Goal: Transaction & Acquisition: Purchase product/service

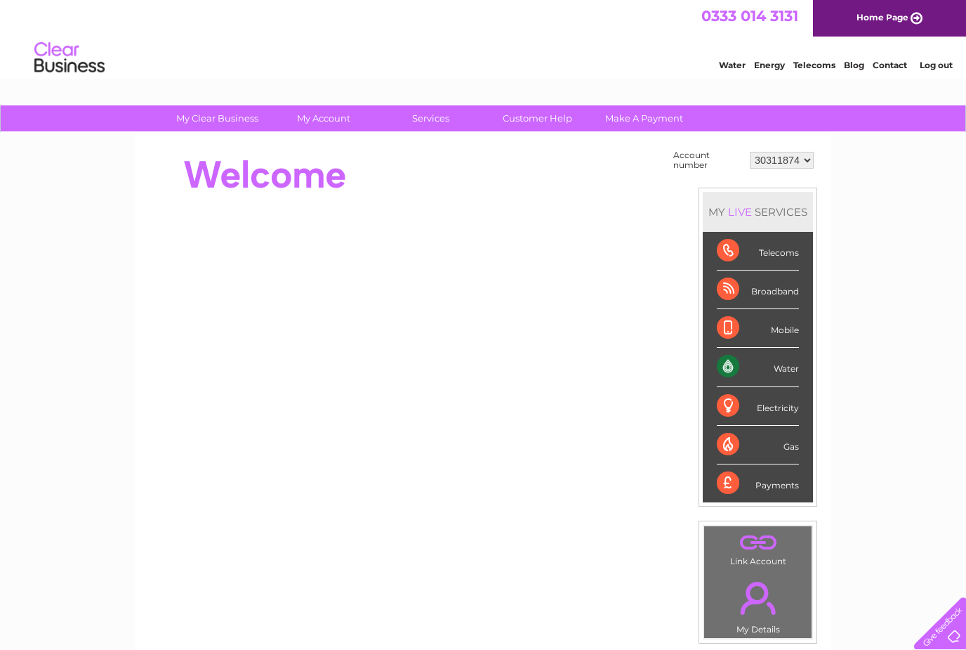
click at [777, 366] on div "Water" at bounding box center [758, 367] width 82 height 39
click at [732, 370] on div "Water" at bounding box center [758, 367] width 82 height 39
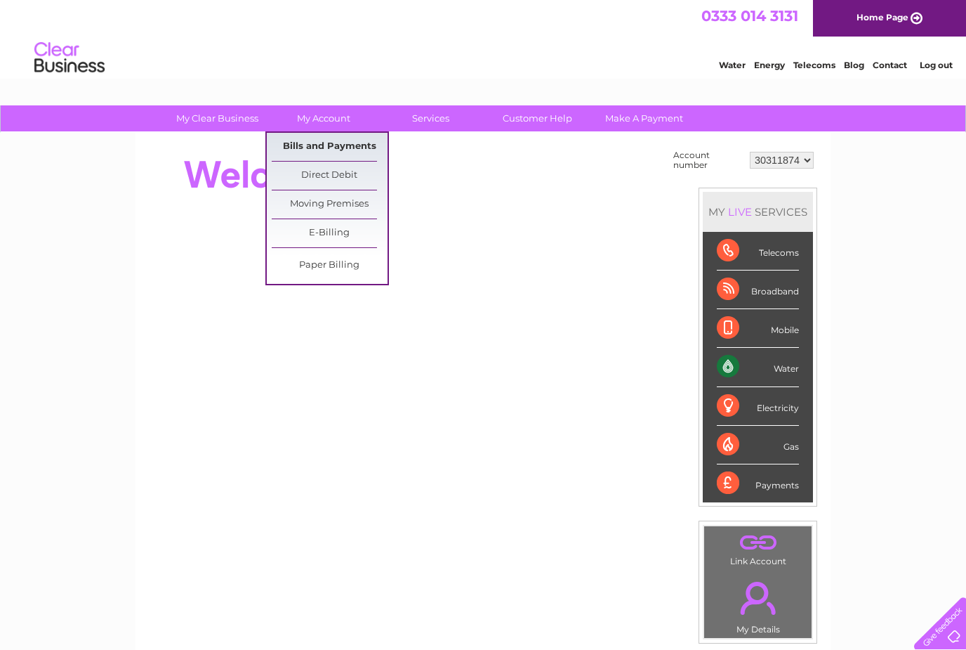
click at [318, 143] on link "Bills and Payments" at bounding box center [330, 147] width 116 height 28
click at [327, 151] on link "Bills and Payments" at bounding box center [330, 147] width 116 height 28
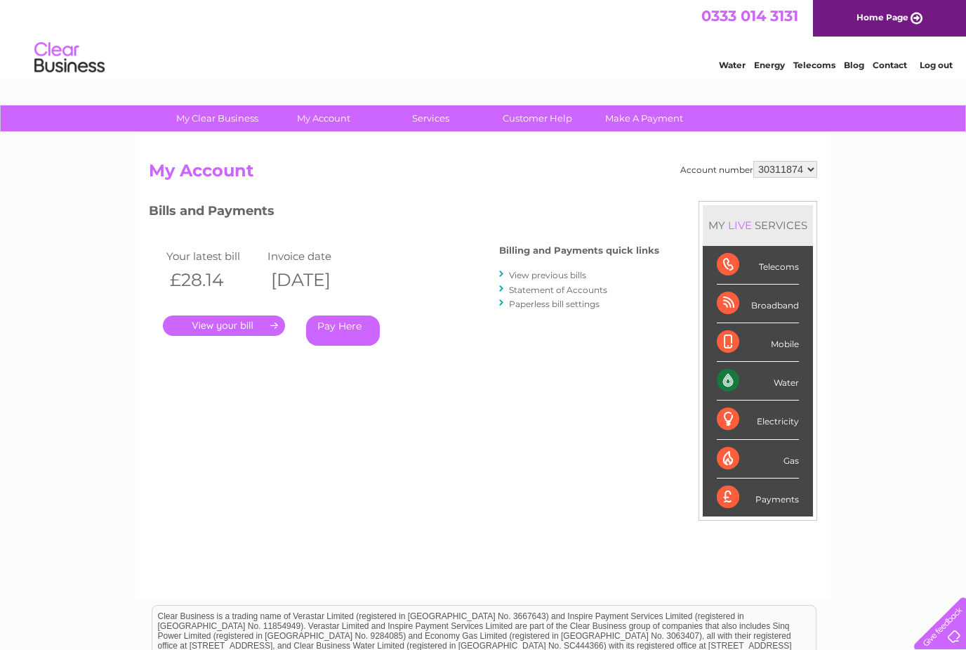
click at [345, 331] on link "Pay Here" at bounding box center [343, 330] width 74 height 30
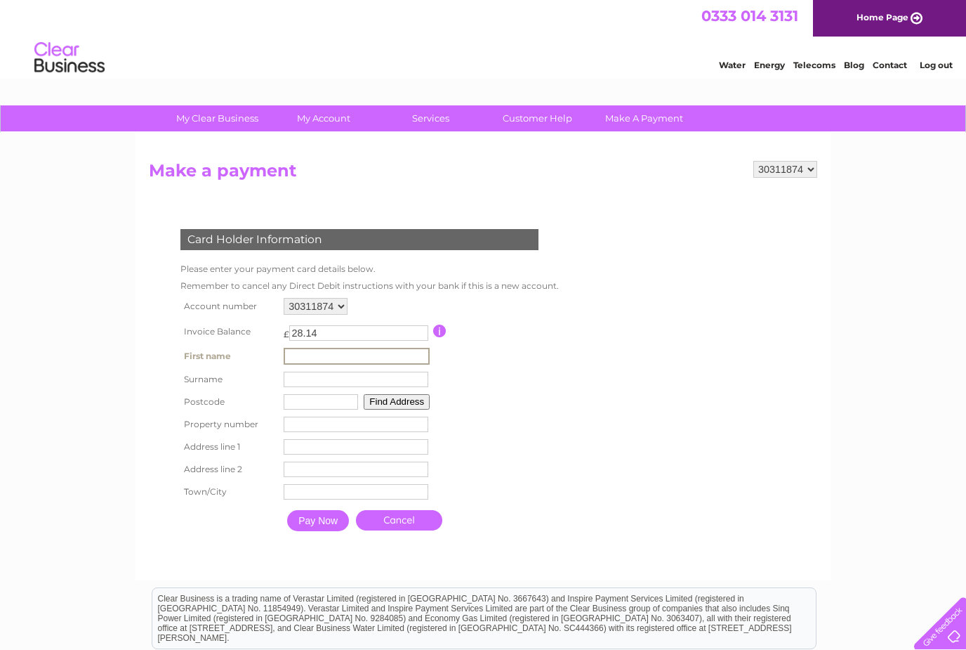
click at [353, 357] on input "text" at bounding box center [357, 356] width 146 height 17
click at [386, 357] on input "text" at bounding box center [357, 356] width 146 height 17
type input "[PERSON_NAME]"
